Goal: Task Accomplishment & Management: Use online tool/utility

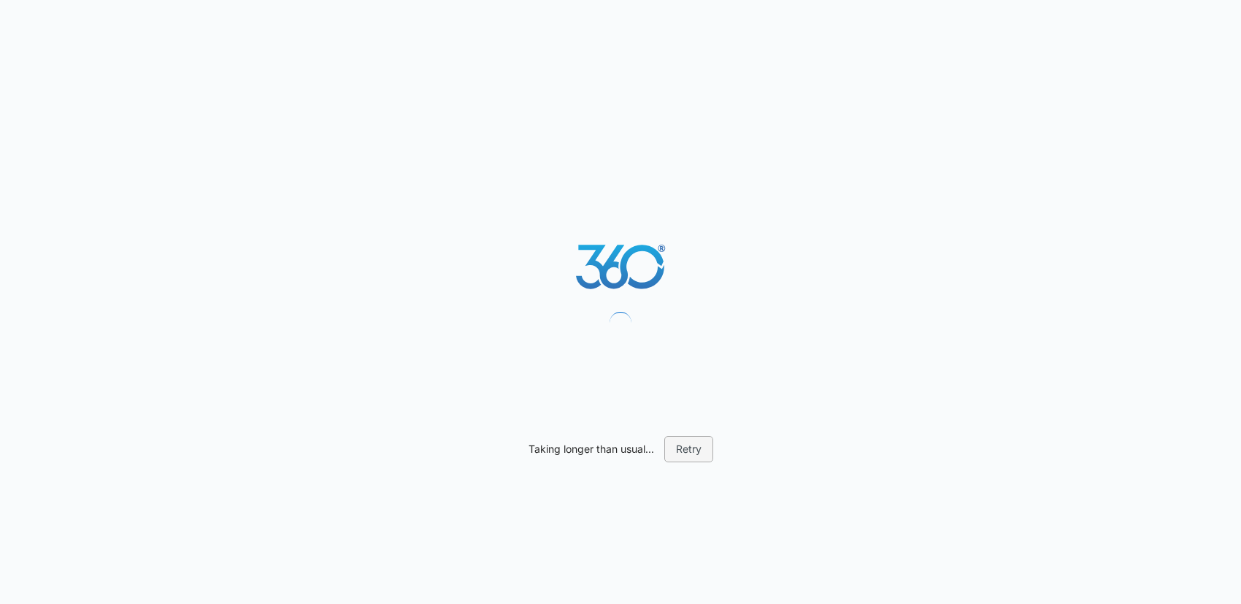
click at [674, 447] on button "Retry" at bounding box center [688, 449] width 49 height 26
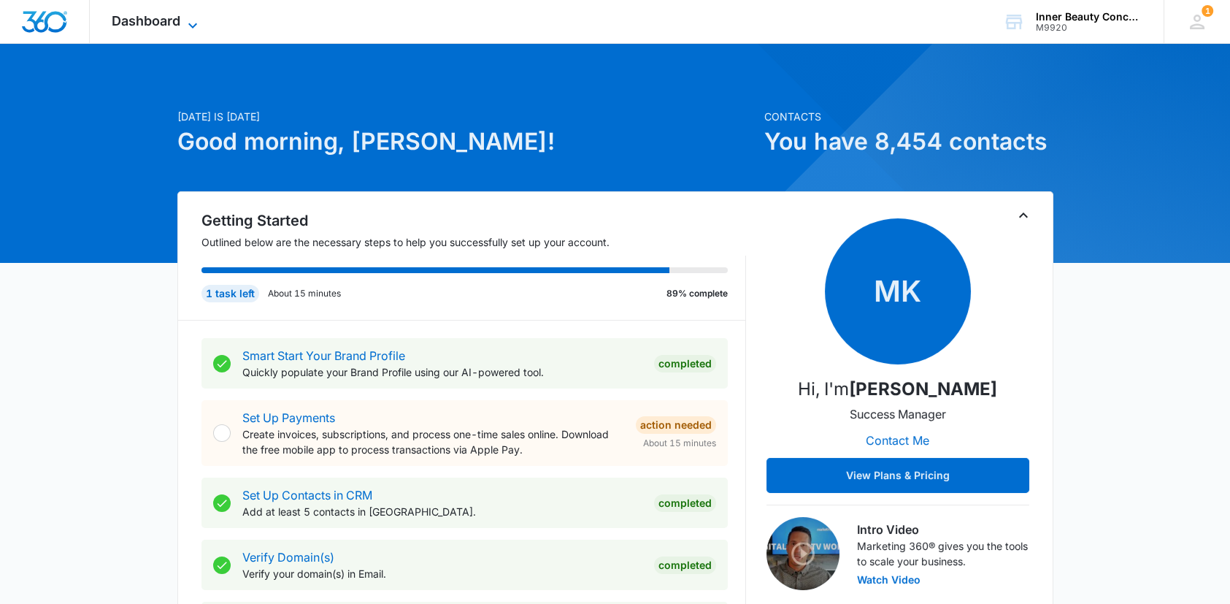
click at [181, 18] on div "Dashboard Apps Reputation Websites Forms CRM Email Social Shop Payments POS Con…" at bounding box center [157, 21] width 134 height 43
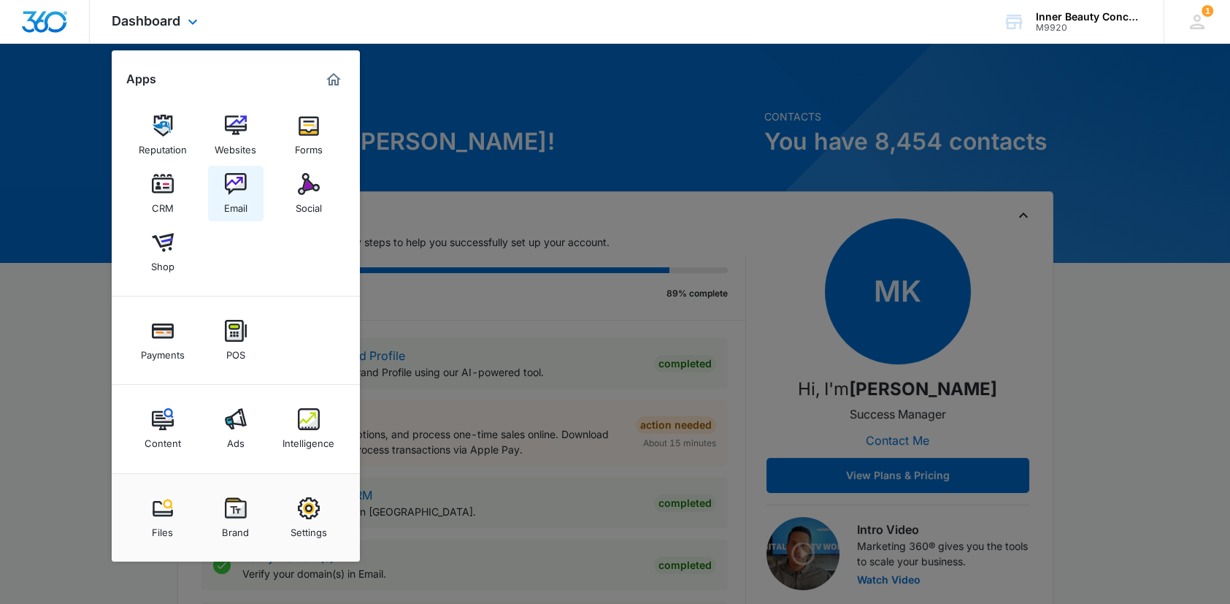
click at [247, 200] on link "Email" at bounding box center [235, 193] width 55 height 55
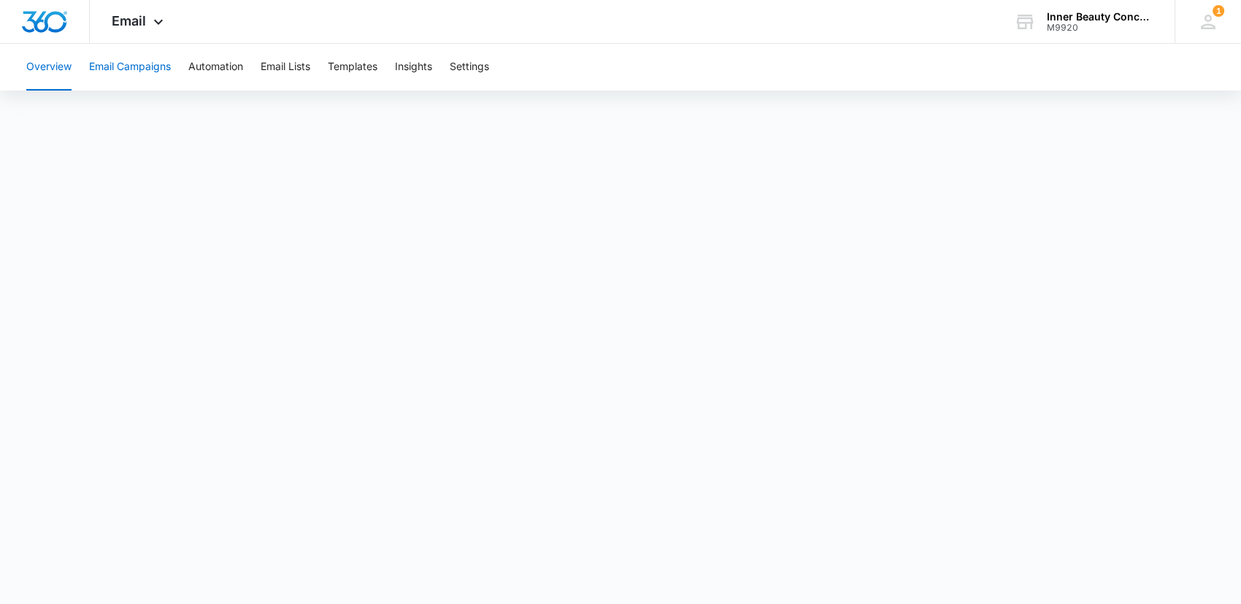
click at [142, 64] on button "Email Campaigns" at bounding box center [130, 67] width 82 height 47
